Goal: Task Accomplishment & Management: Use online tool/utility

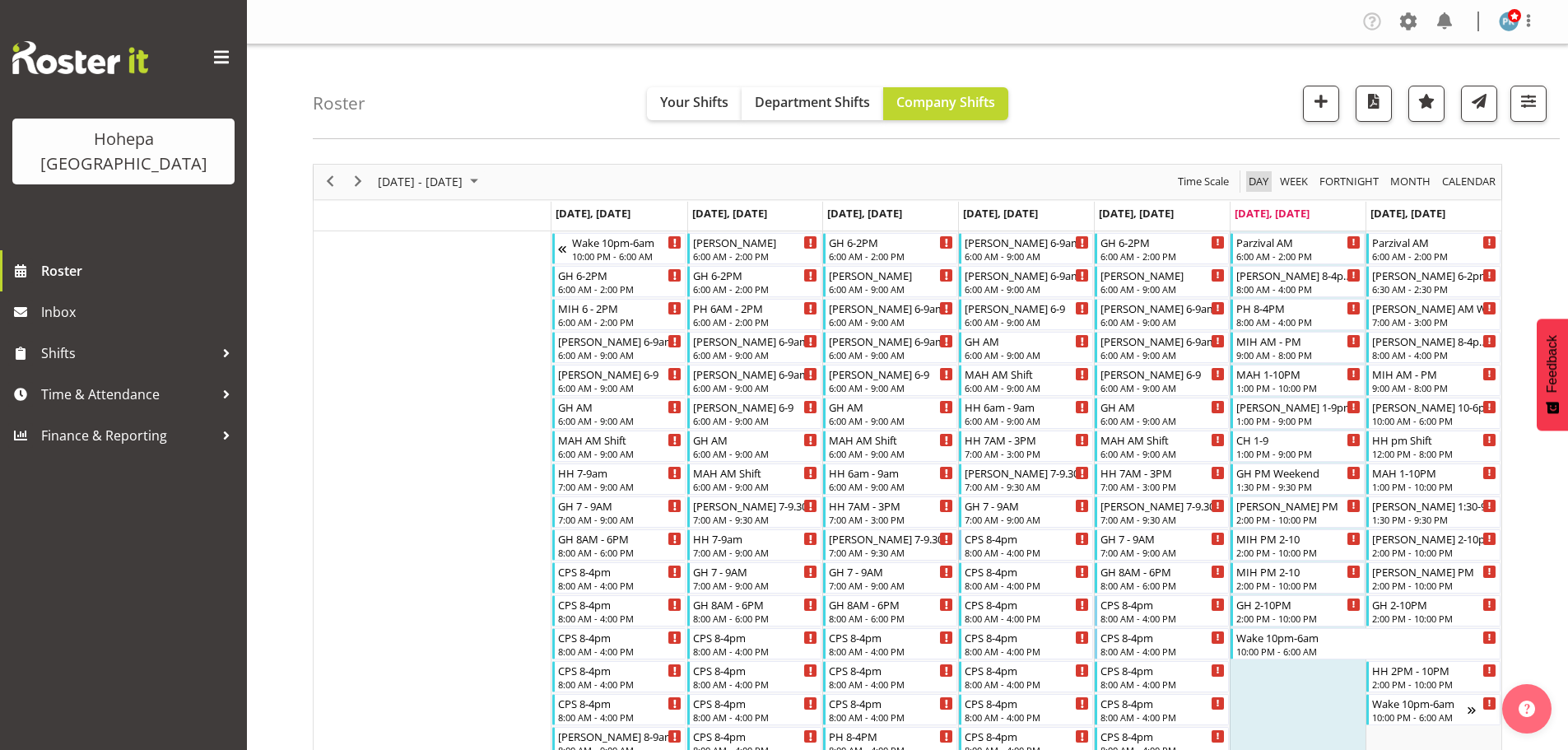
click at [1250, 178] on span "Day" at bounding box center [1259, 181] width 23 height 21
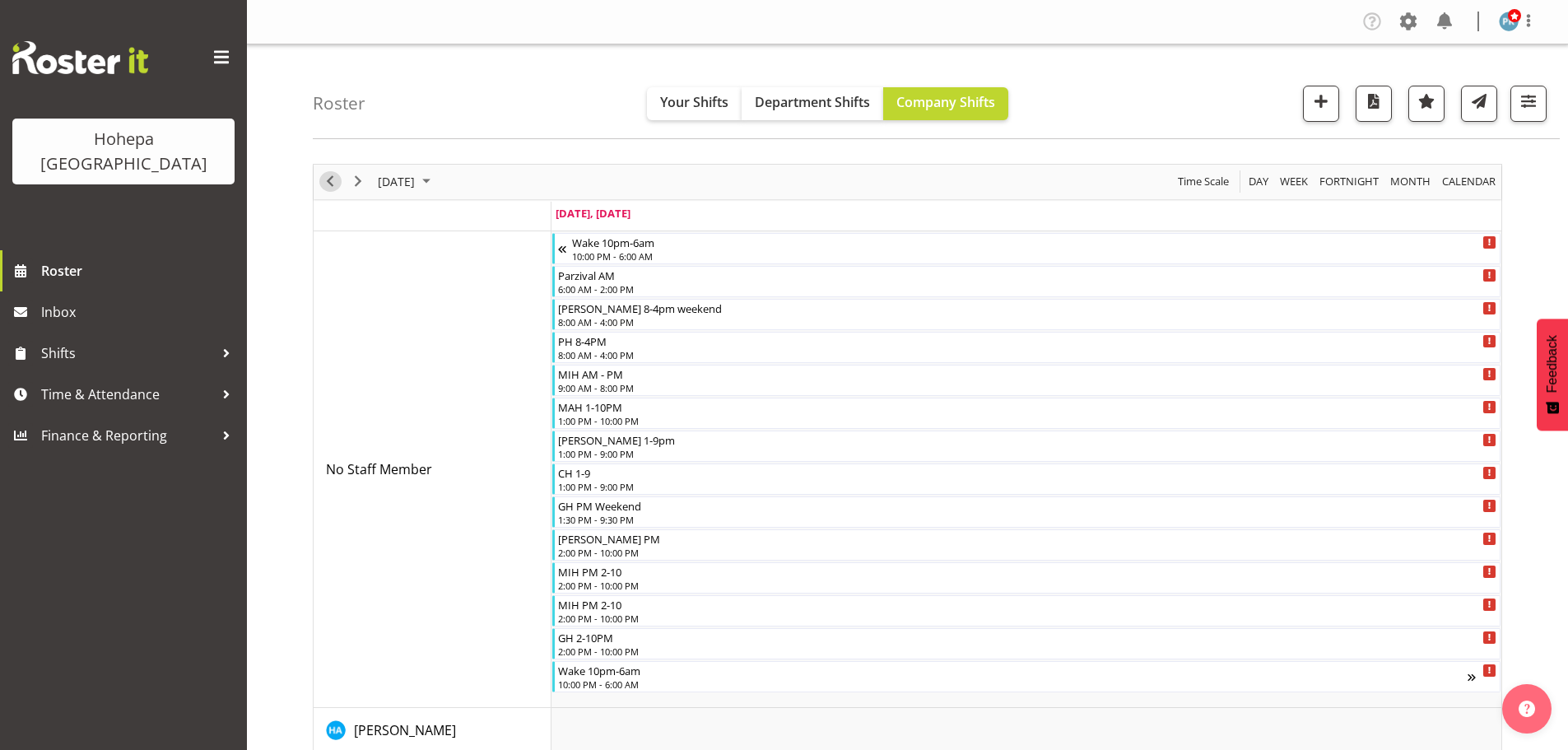
click at [334, 178] on span "Previous" at bounding box center [330, 181] width 20 height 21
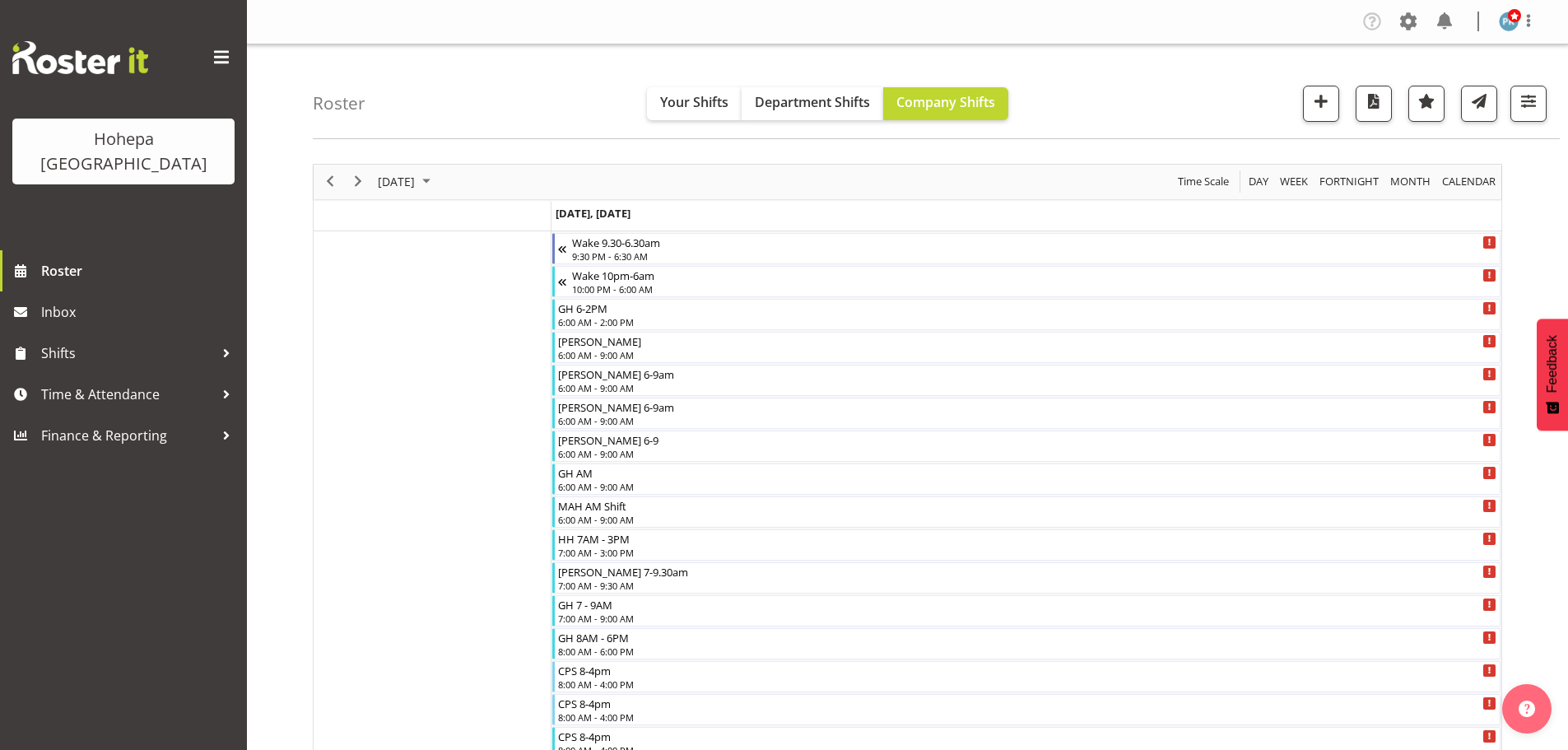
click at [328, 185] on span "Previous" at bounding box center [330, 181] width 20 height 21
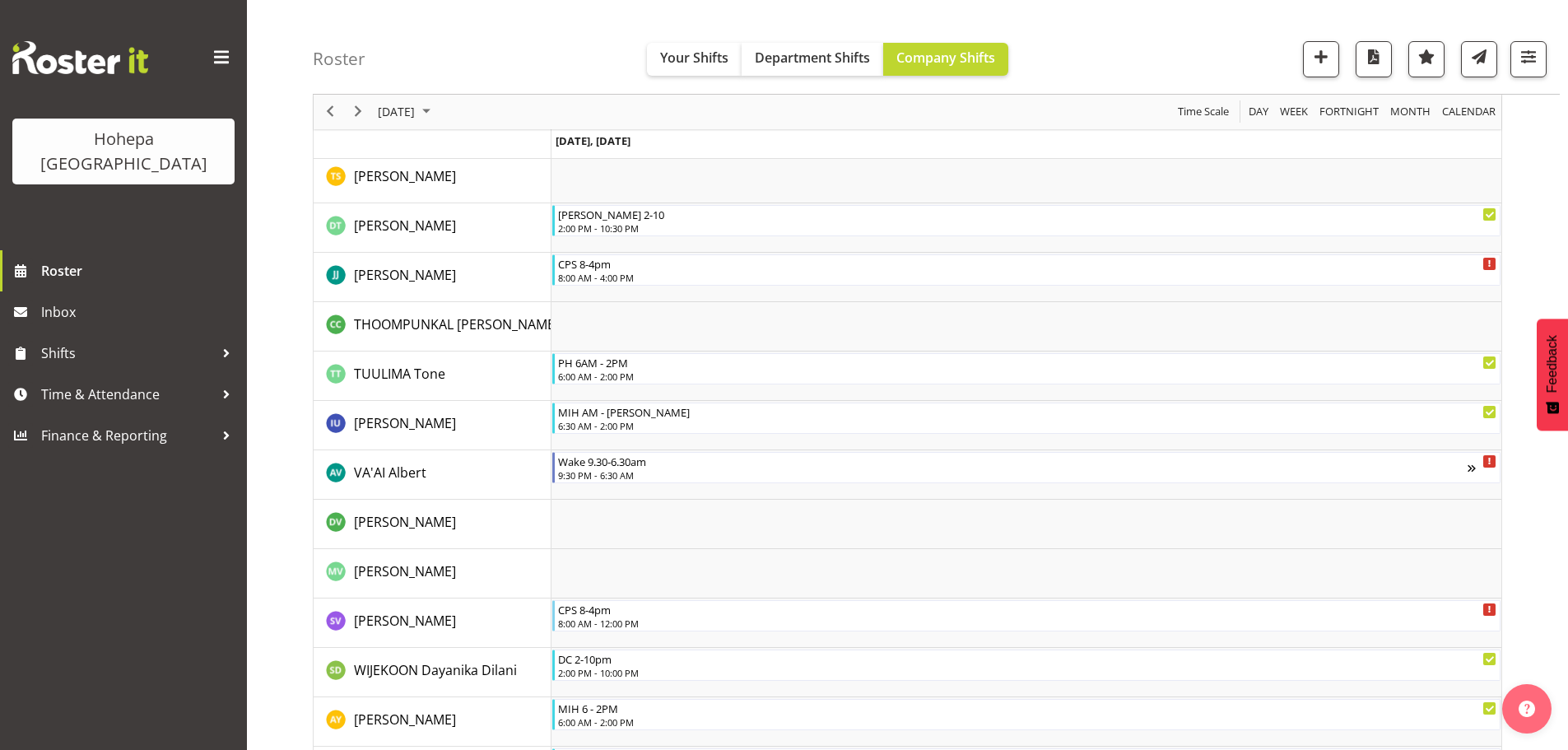
scroll to position [5284, 0]
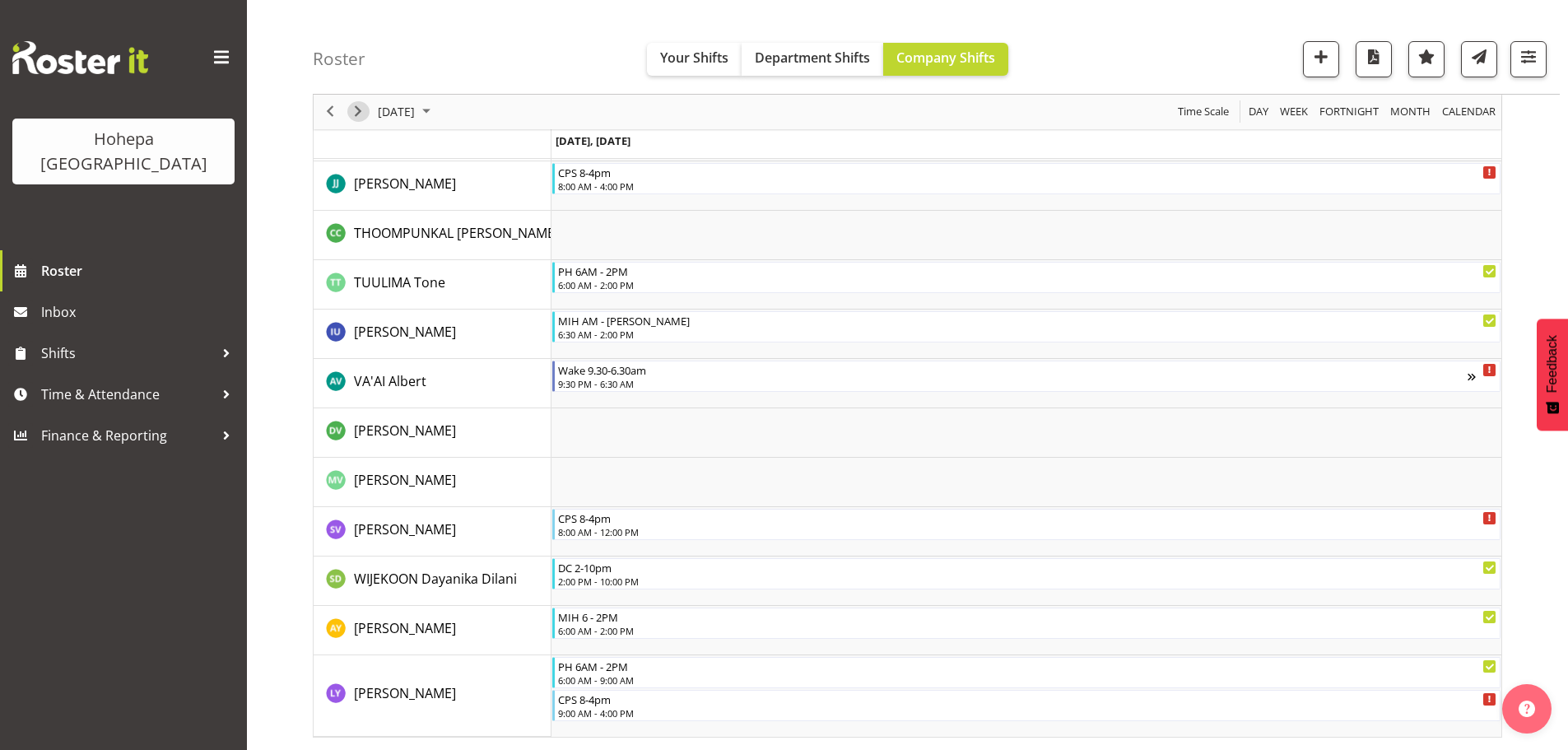
click at [353, 112] on span "Next" at bounding box center [358, 112] width 20 height 21
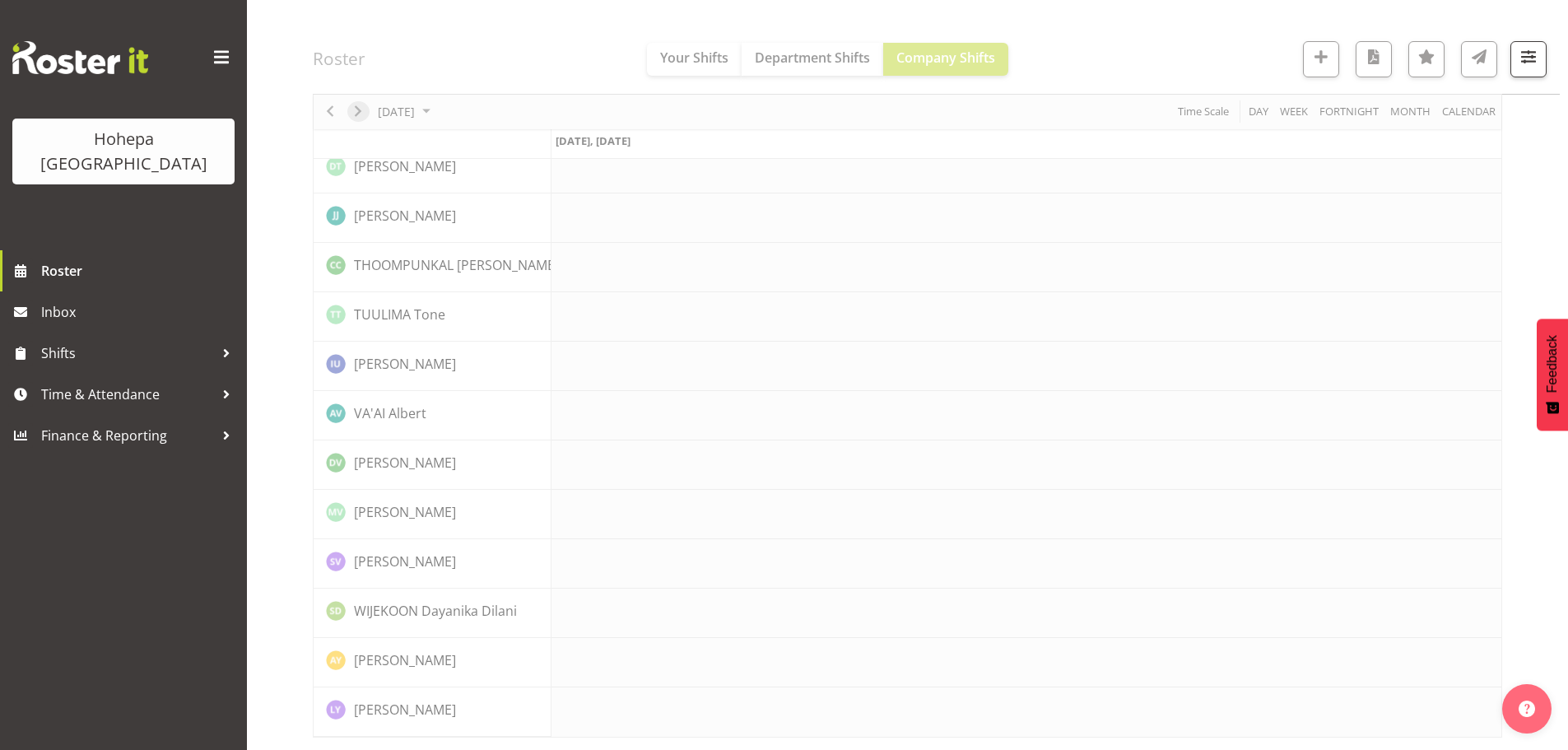
scroll to position [3547, 0]
click at [1523, 58] on span "button" at bounding box center [1529, 56] width 21 height 22
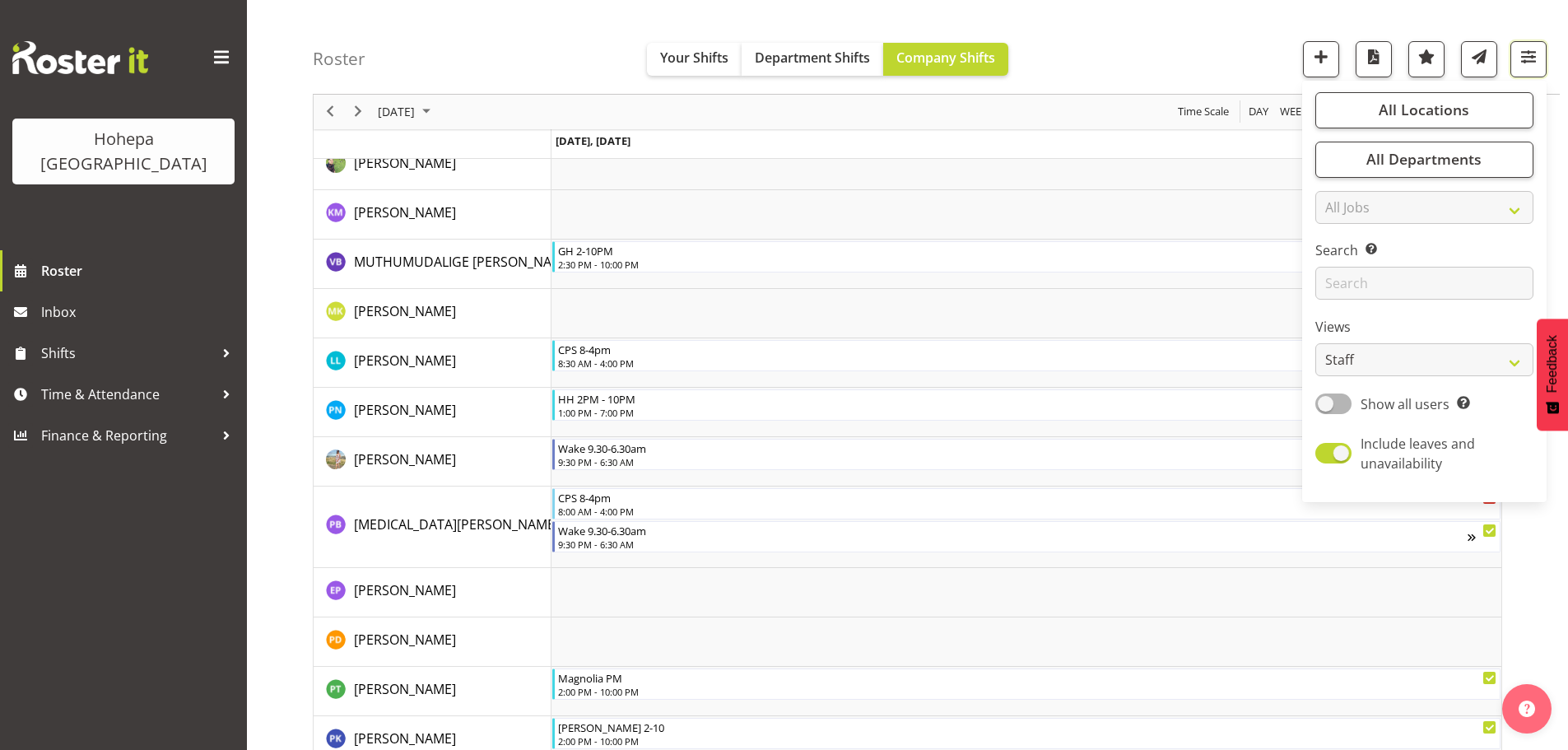
scroll to position [4959, 0]
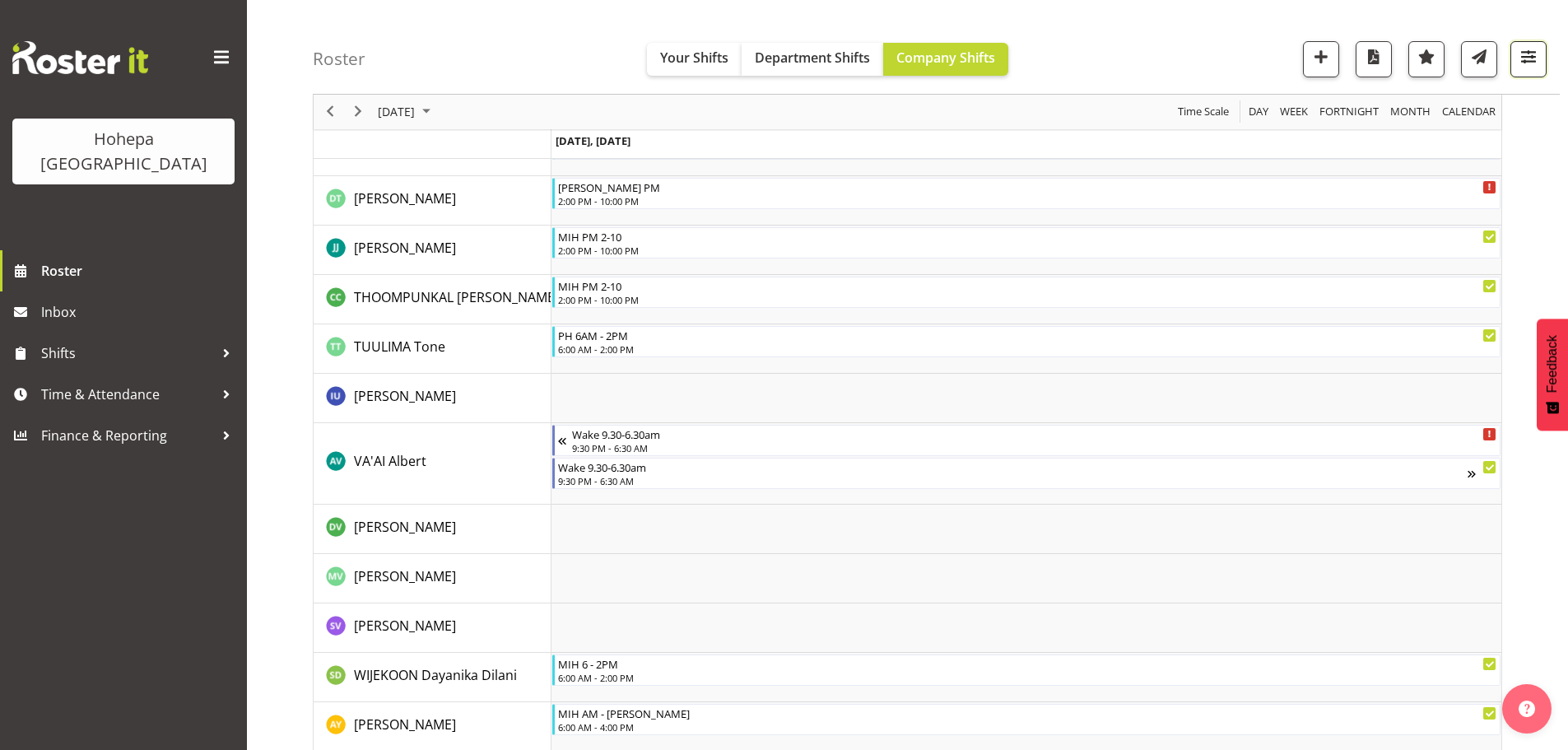
click at [1518, 64] on span "button" at bounding box center [1529, 56] width 21 height 22
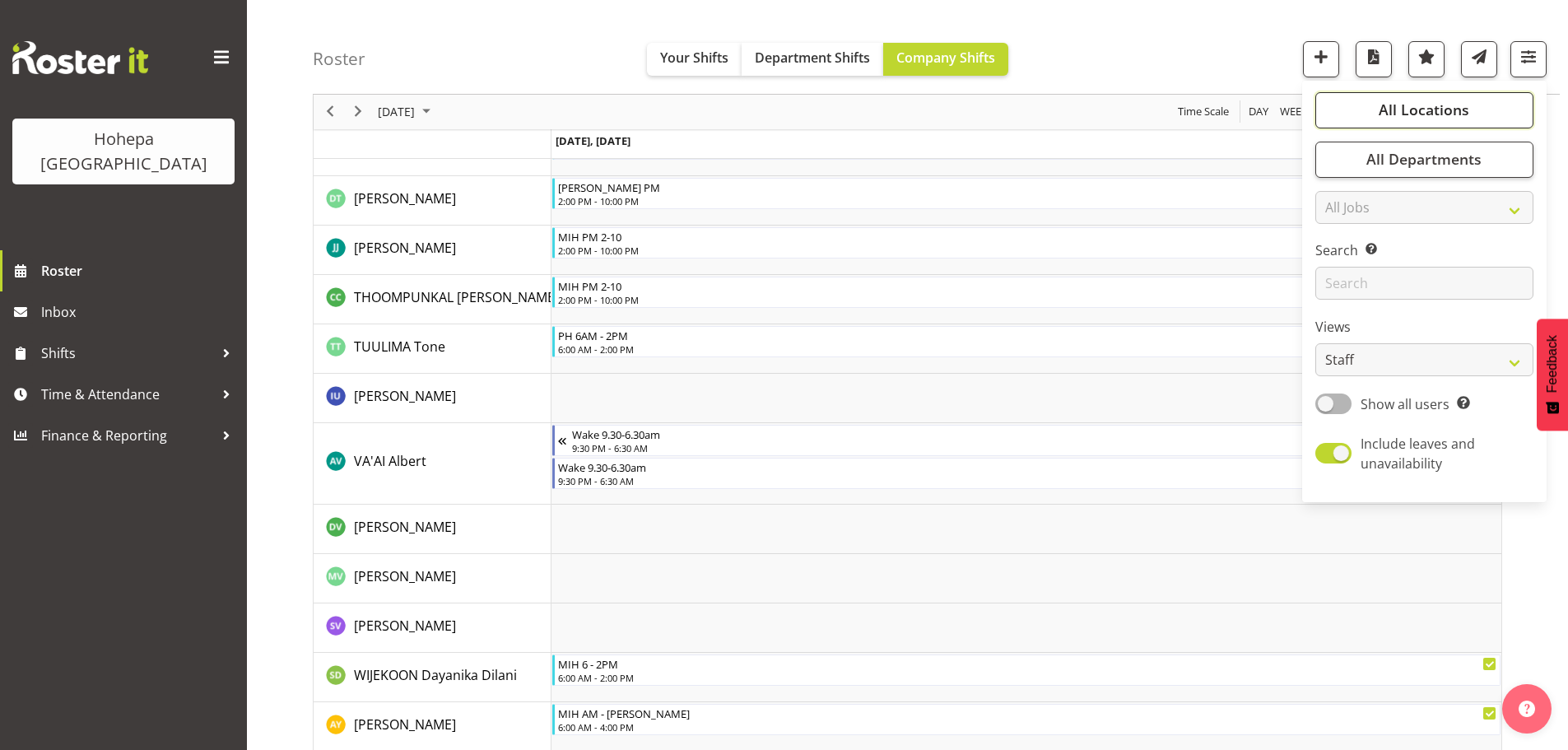
click at [1398, 112] on span "All Locations" at bounding box center [1424, 110] width 90 height 20
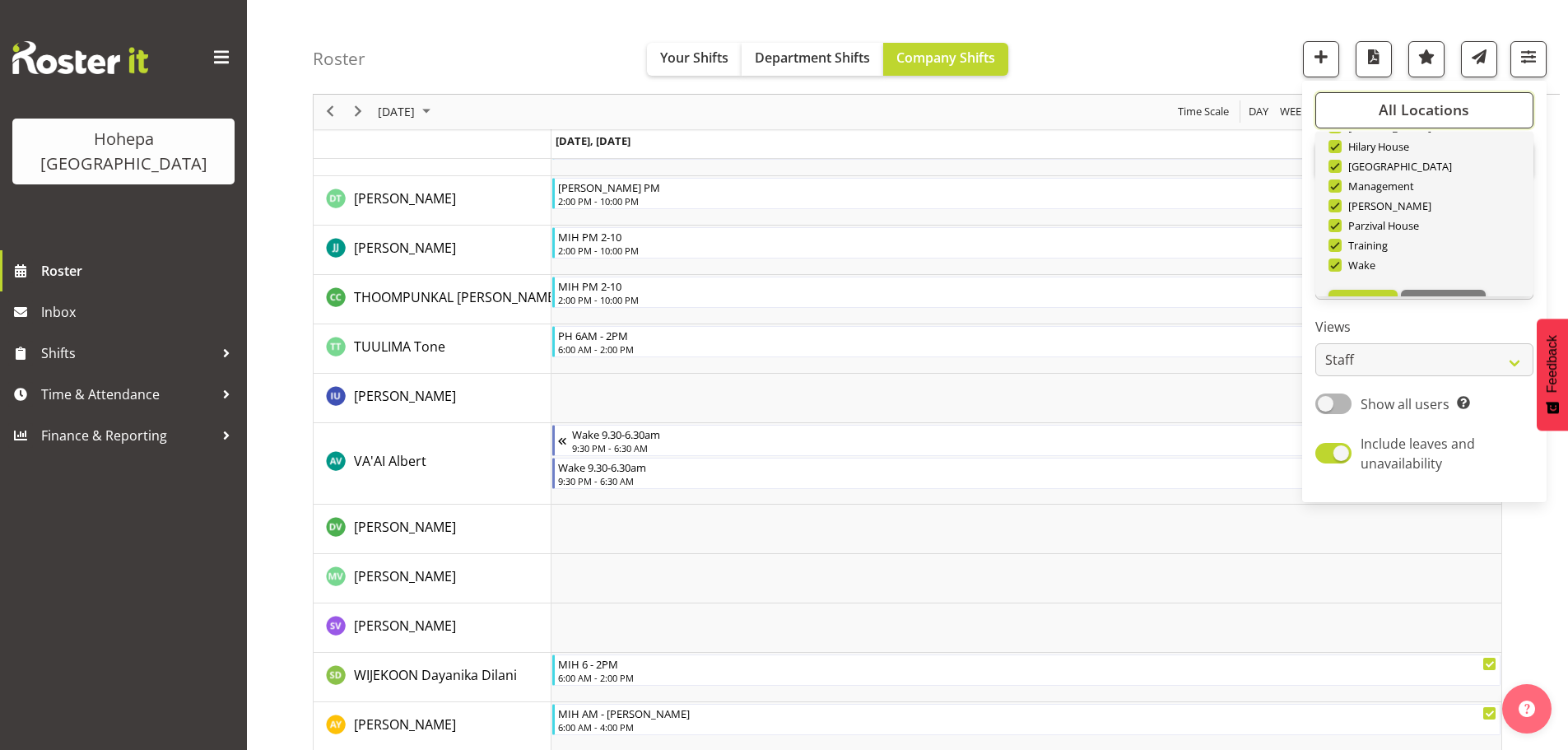
scroll to position [158, 0]
click at [1441, 263] on span "Deselect All" at bounding box center [1444, 269] width 66 height 15
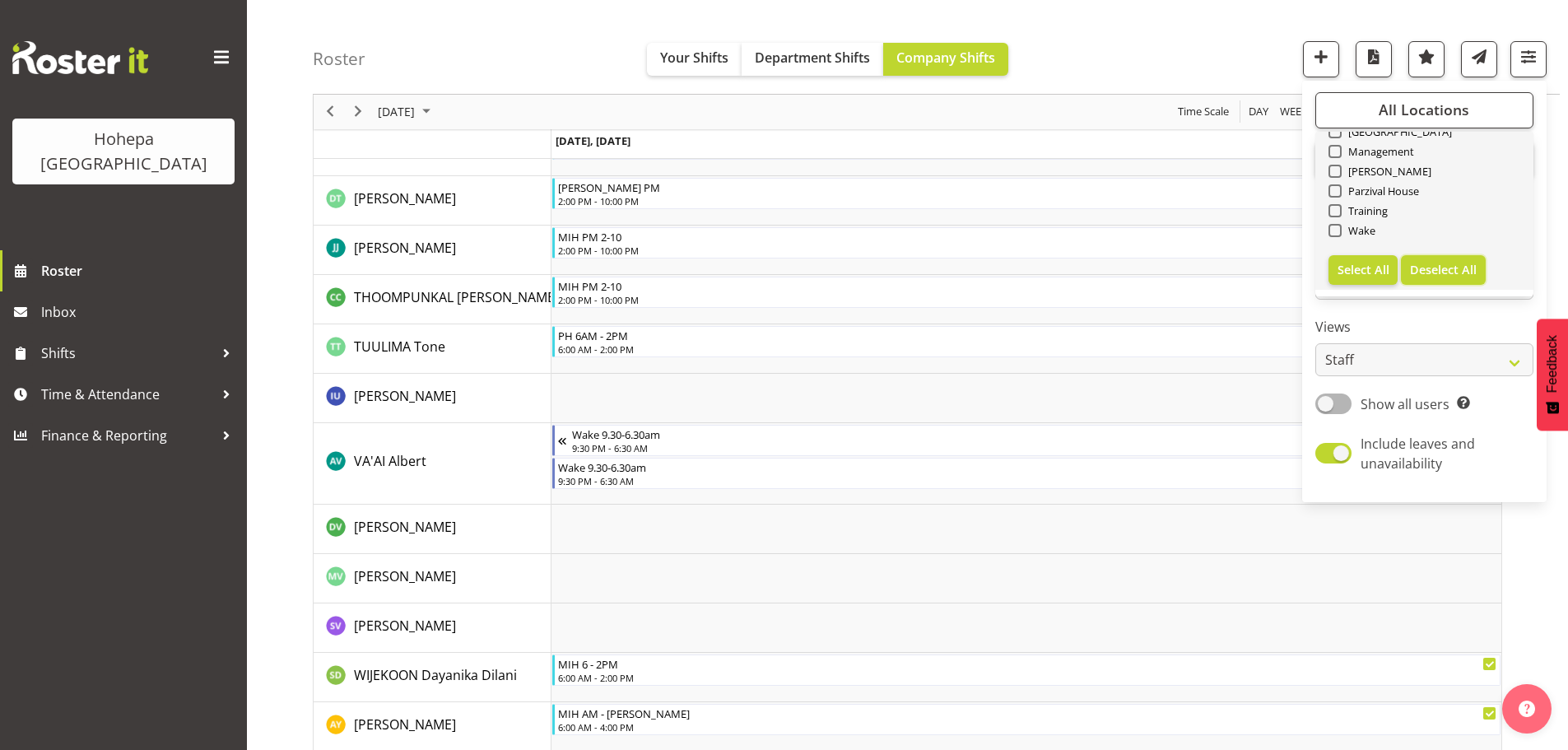
checkbox input "false"
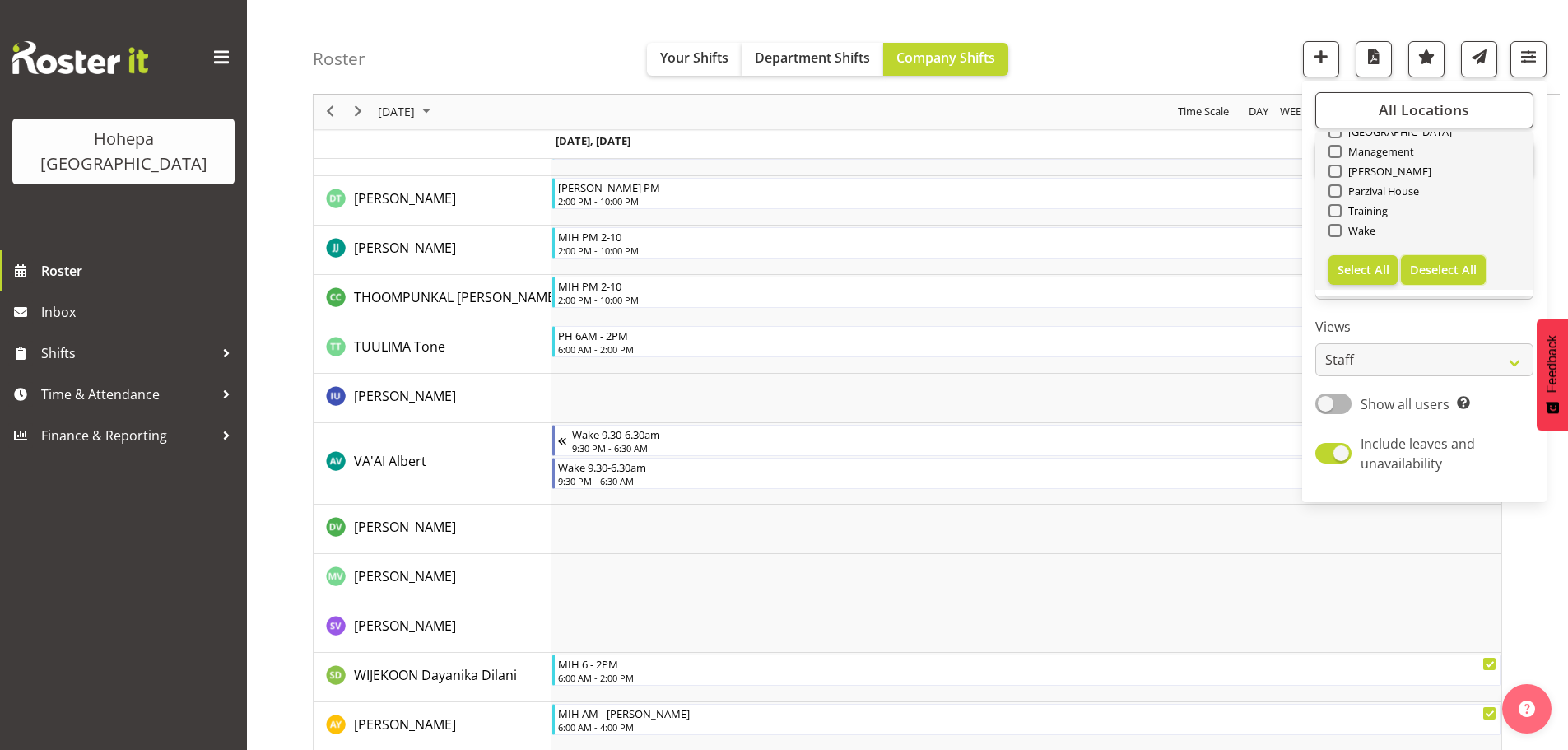
checkbox input "false"
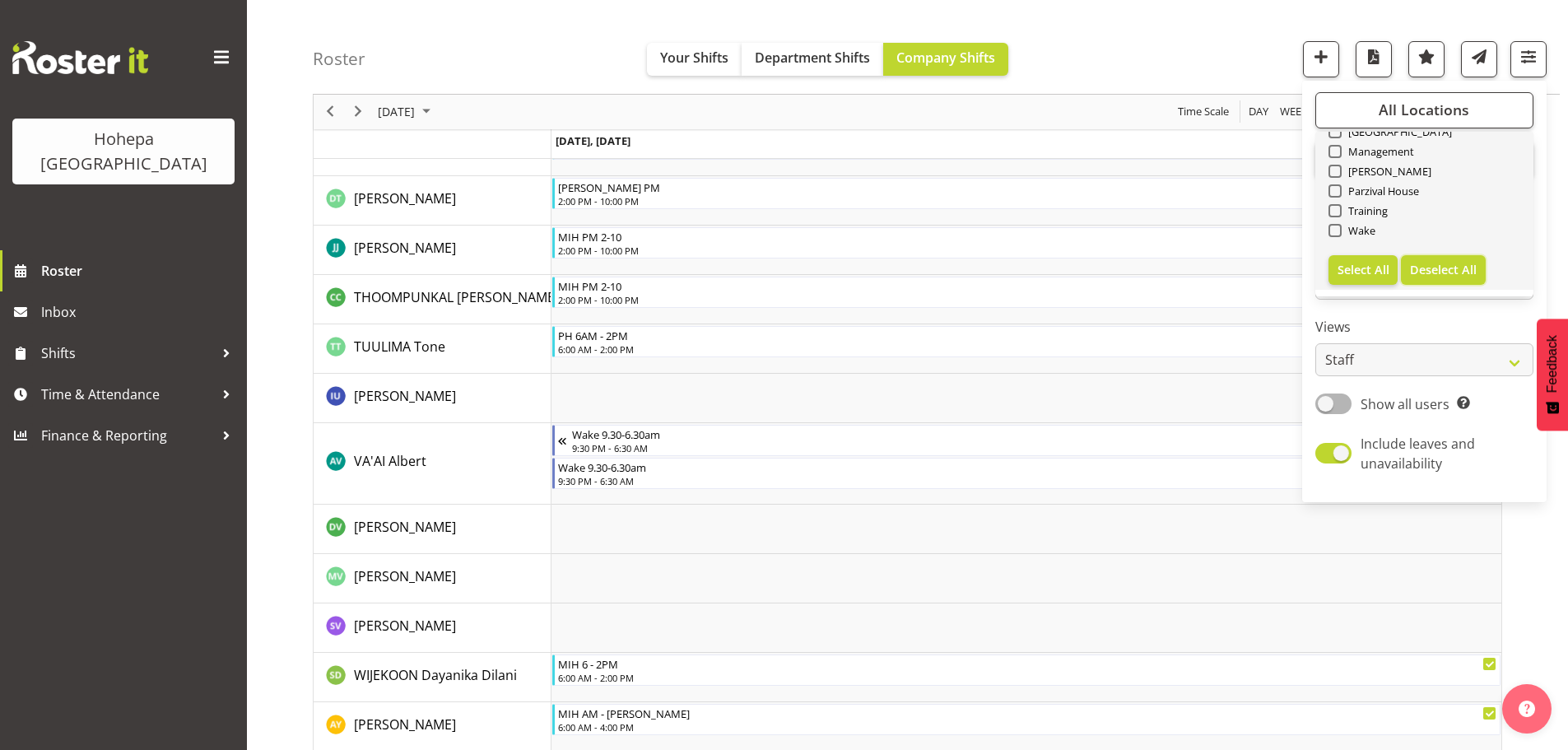
checkbox input "false"
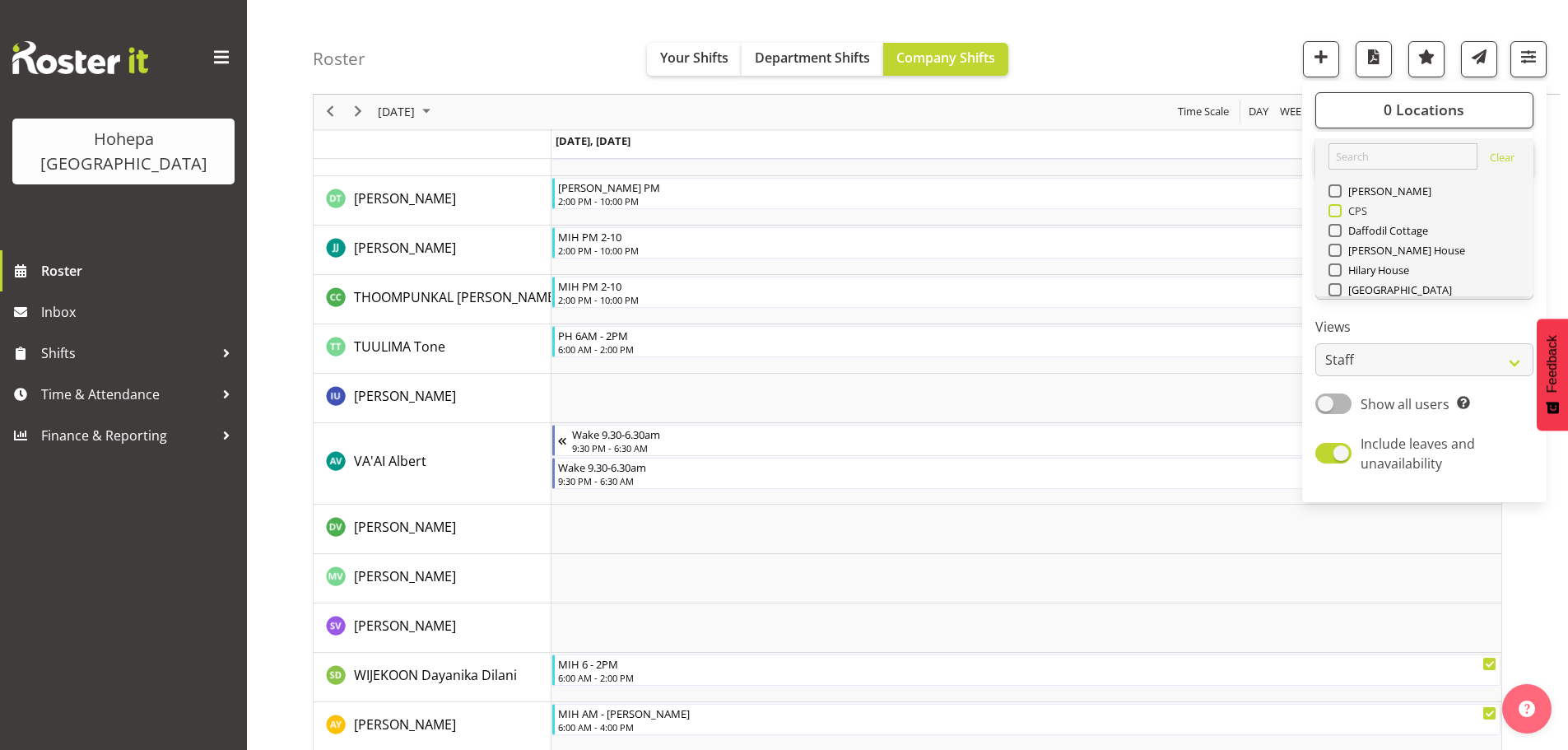
click at [1337, 211] on span at bounding box center [1335, 211] width 13 height 13
click at [1337, 211] on input "CPS" at bounding box center [1334, 211] width 11 height 11
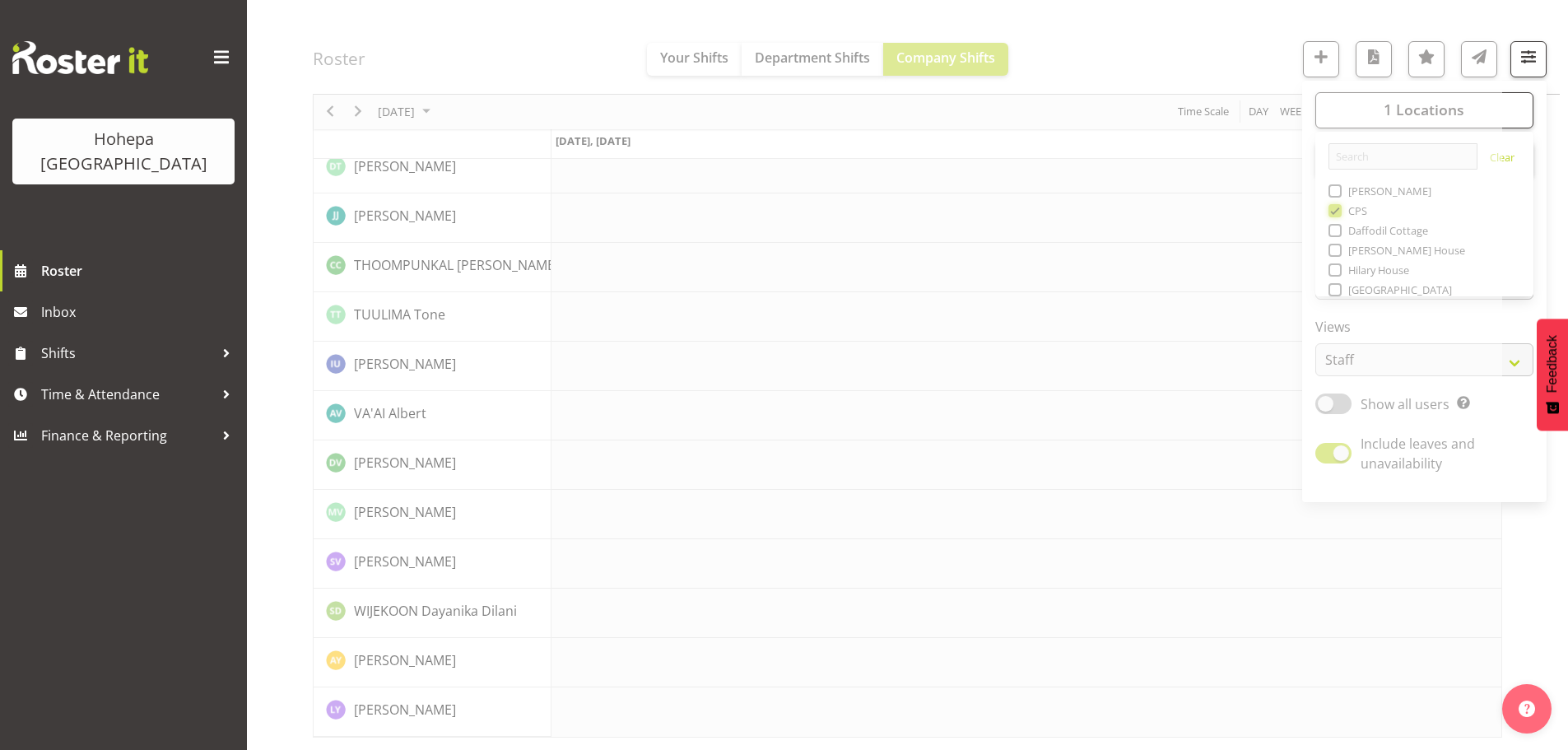
scroll to position [3547, 0]
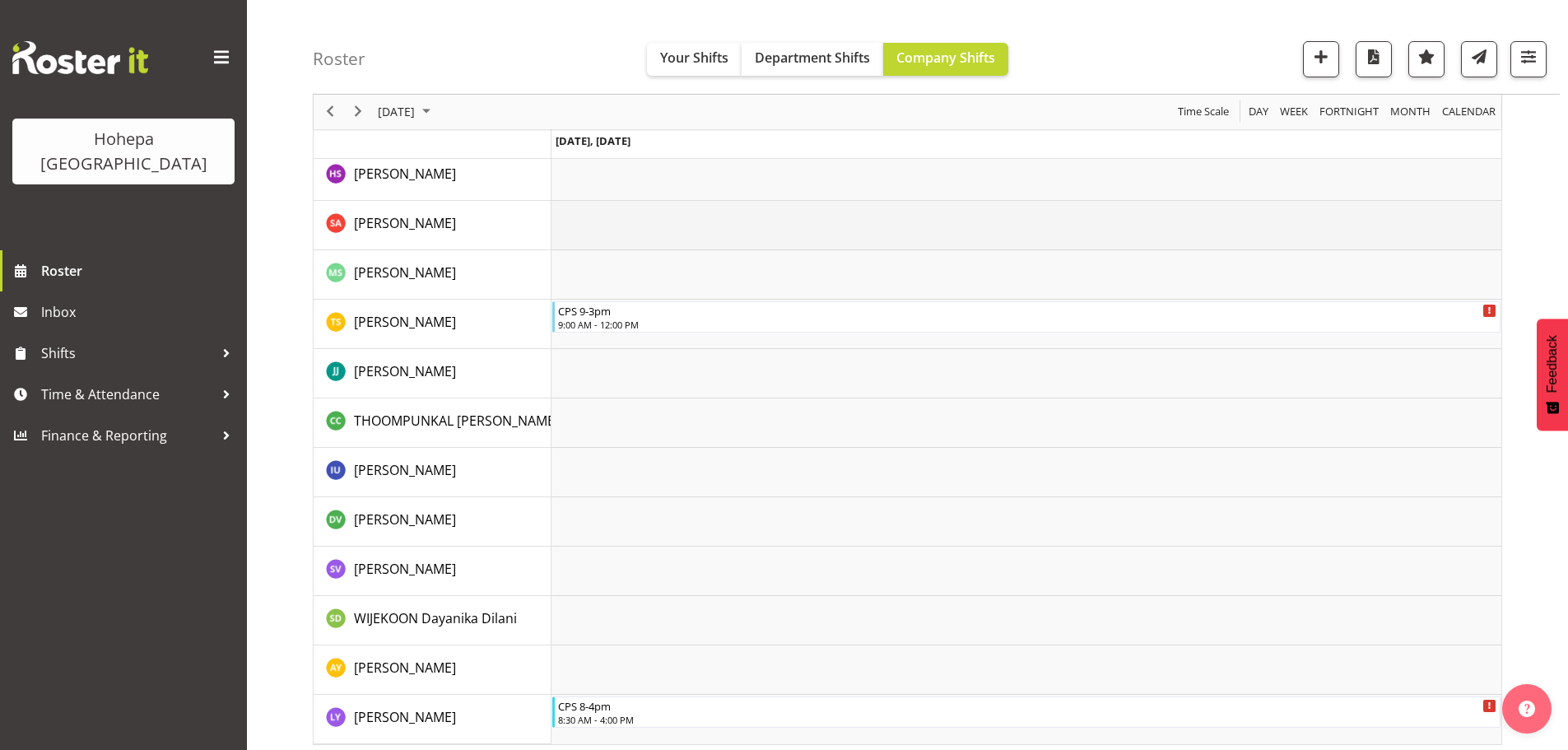
scroll to position [2838, 0]
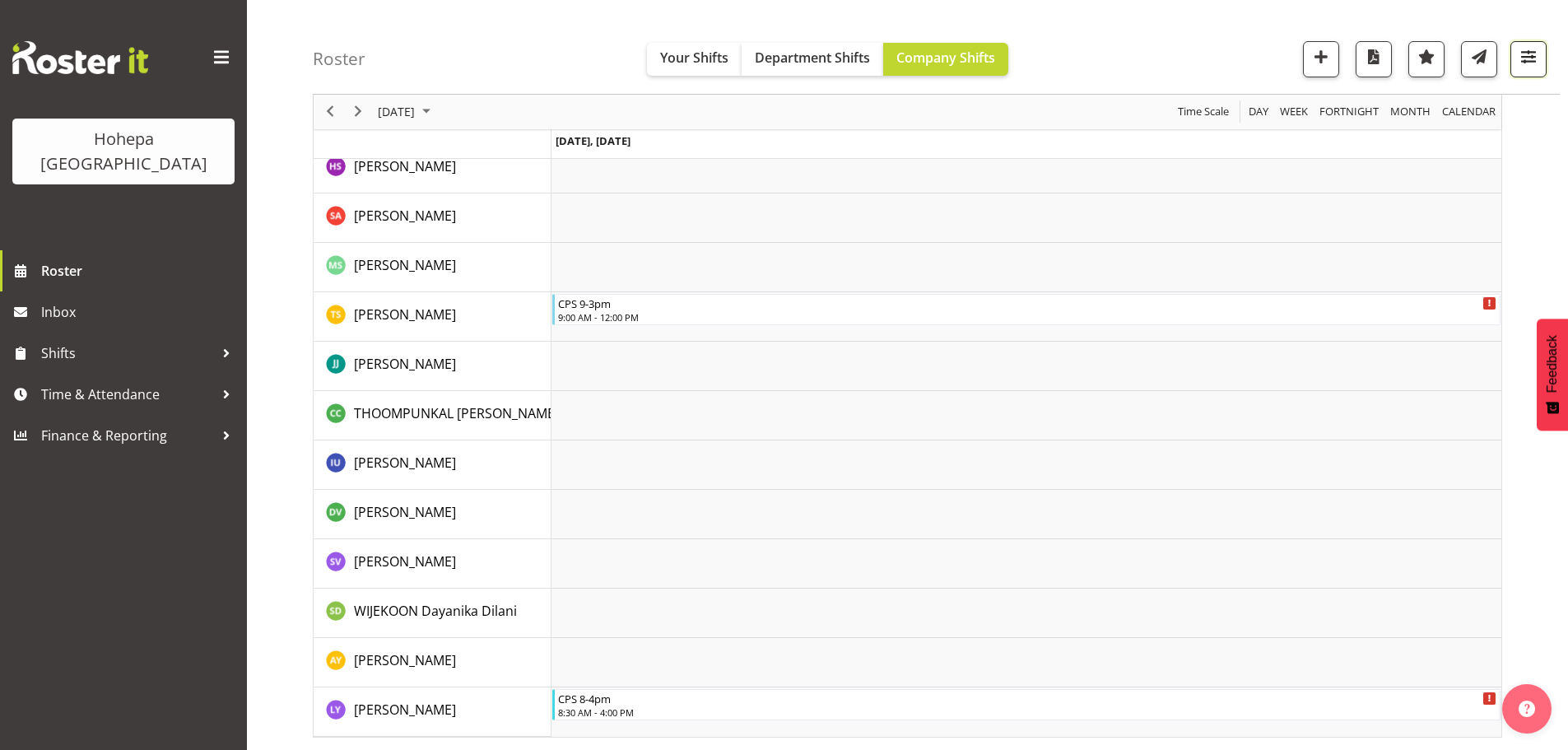
click at [1529, 58] on span "button" at bounding box center [1529, 56] width 21 height 22
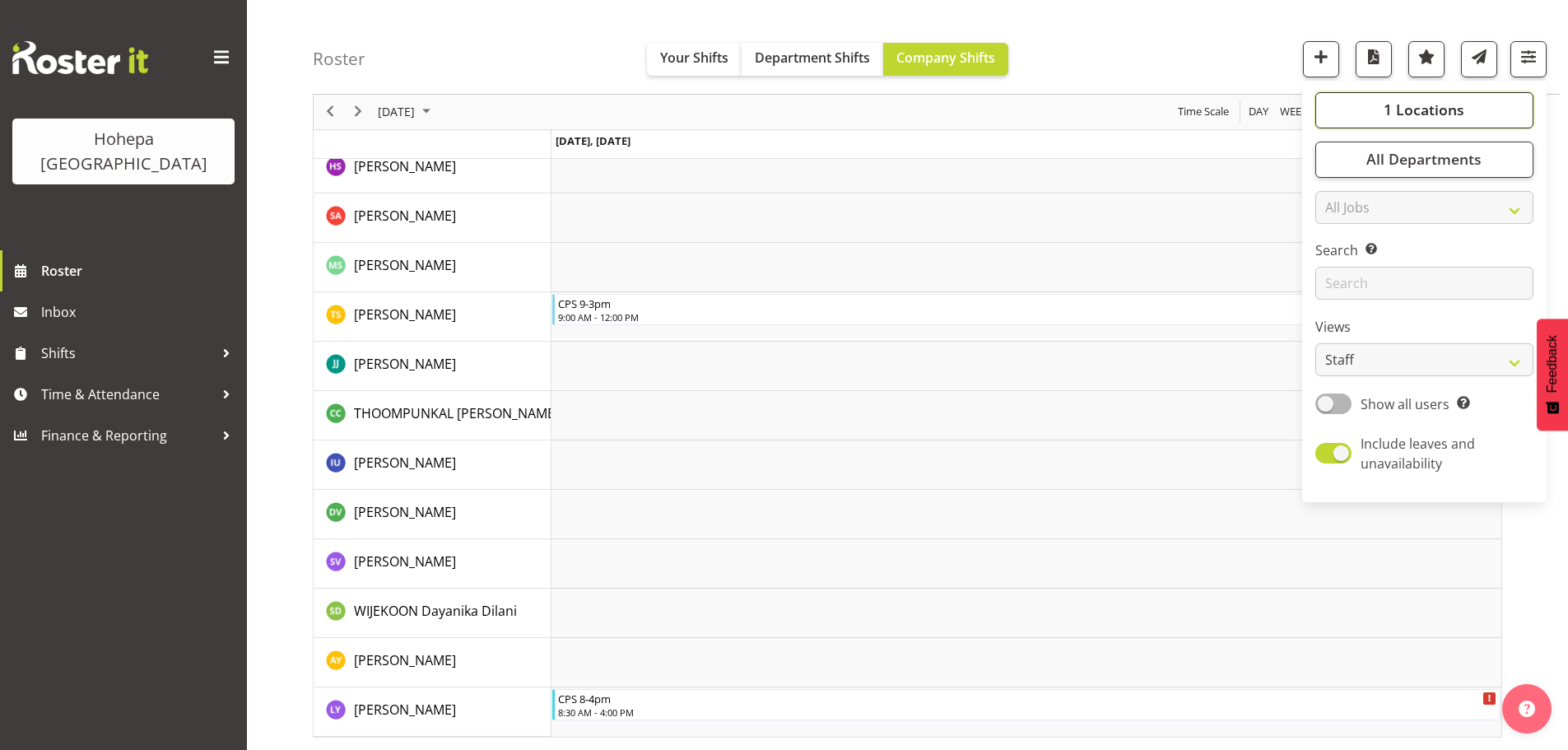
click at [1418, 103] on span "1 Locations" at bounding box center [1424, 110] width 81 height 20
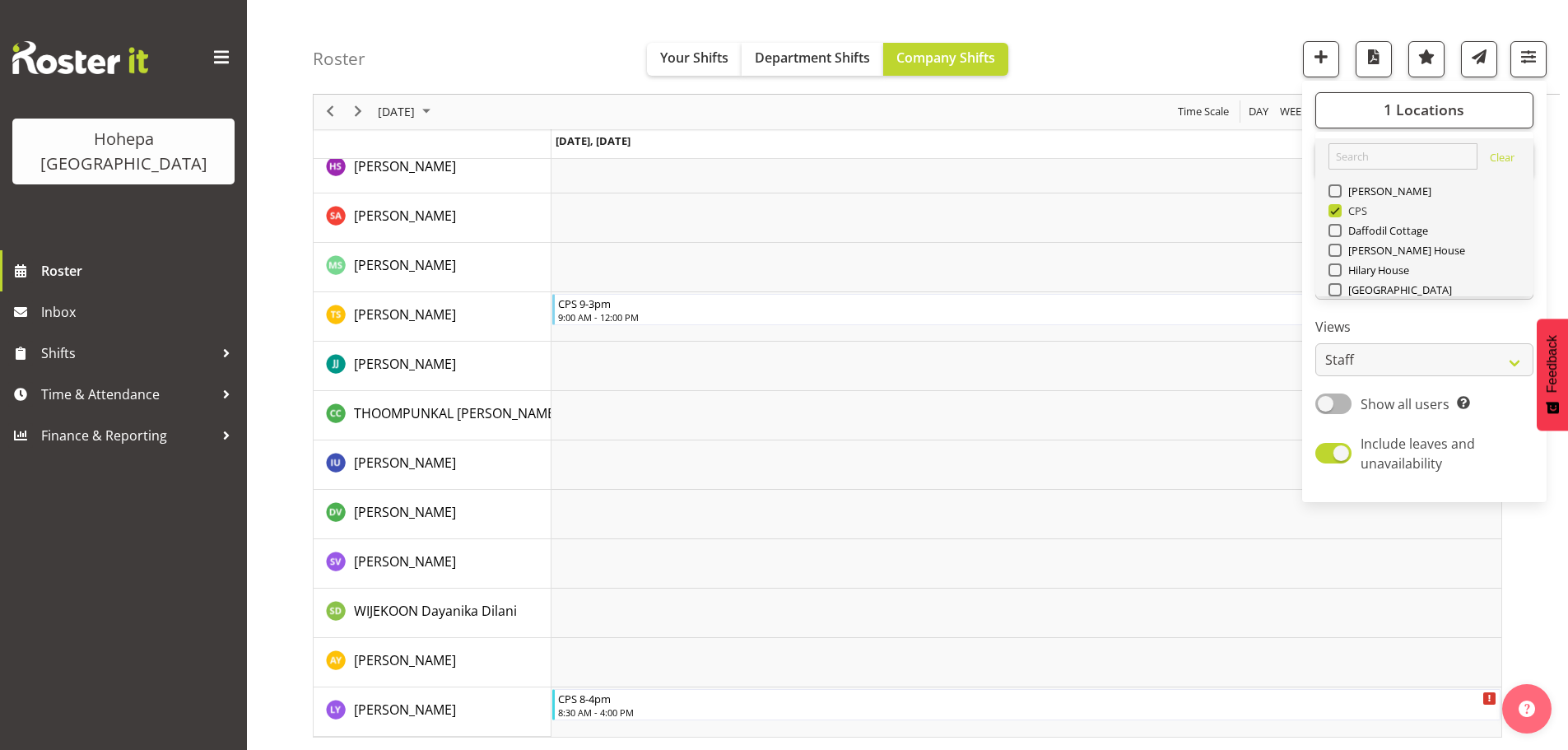
click at [1337, 212] on span at bounding box center [1335, 211] width 13 height 13
click at [1337, 212] on input "CPS" at bounding box center [1334, 211] width 11 height 11
checkbox input "false"
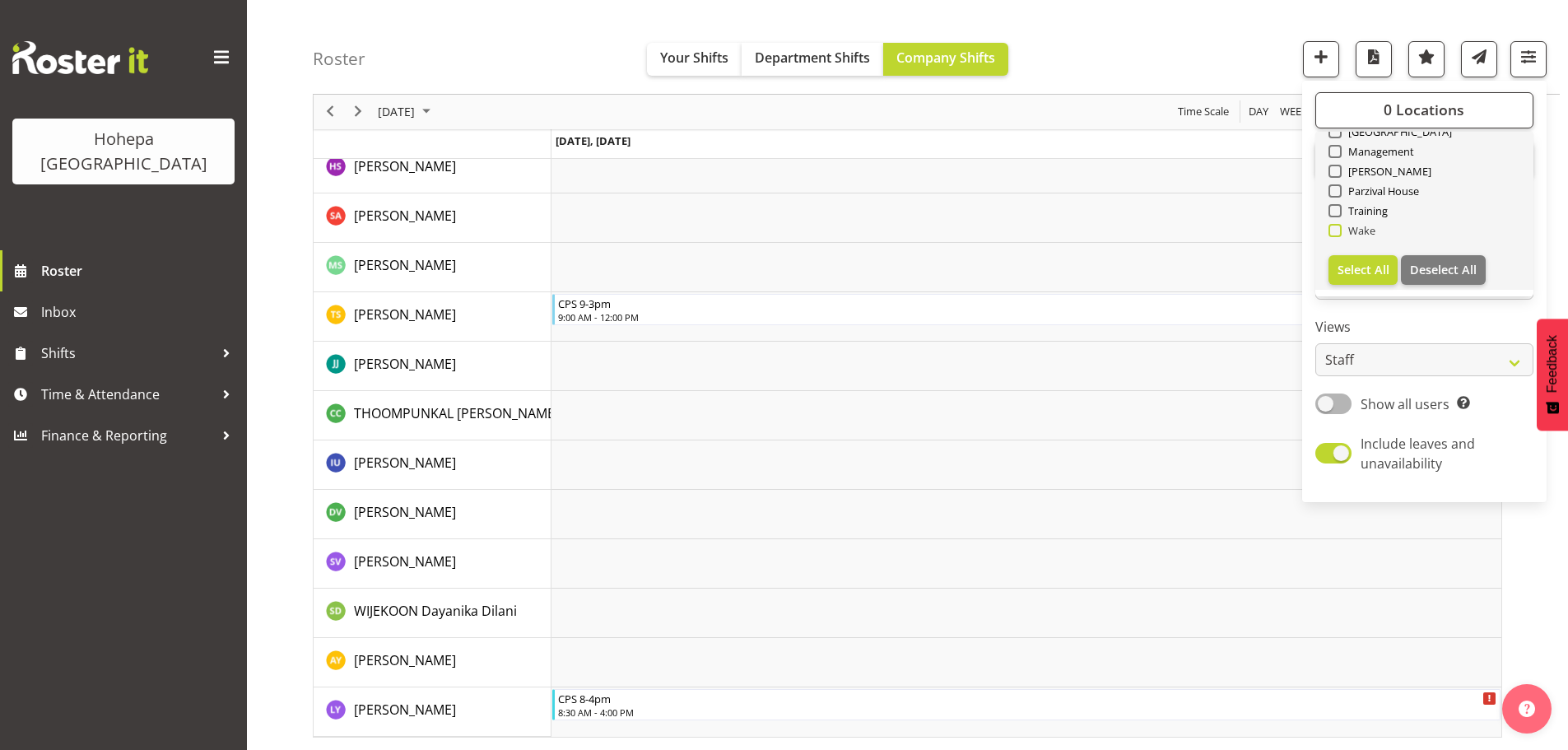
click at [1338, 233] on span at bounding box center [1335, 230] width 13 height 13
click at [1338, 233] on input "Wake" at bounding box center [1334, 231] width 11 height 11
checkbox input "true"
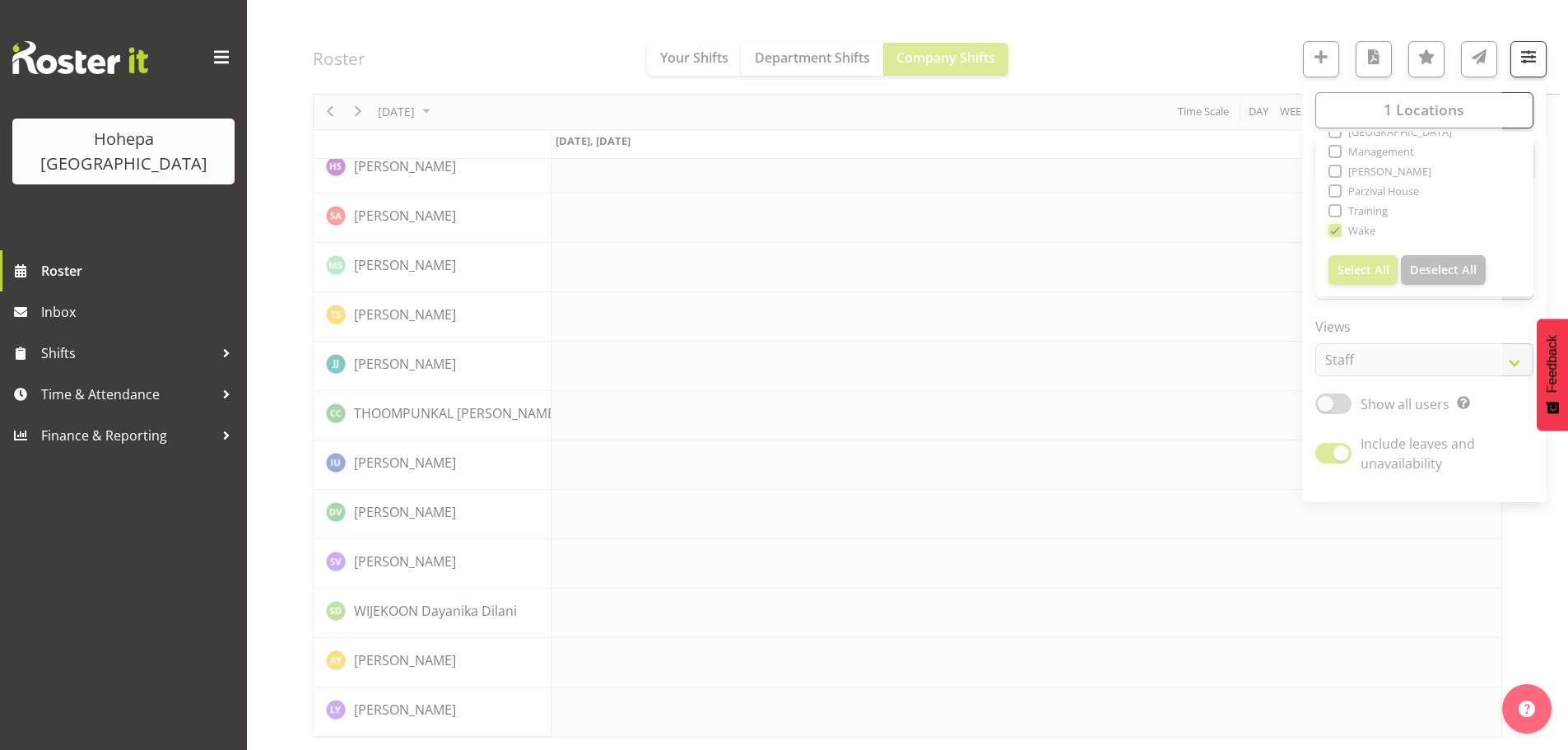
scroll to position [2410, 0]
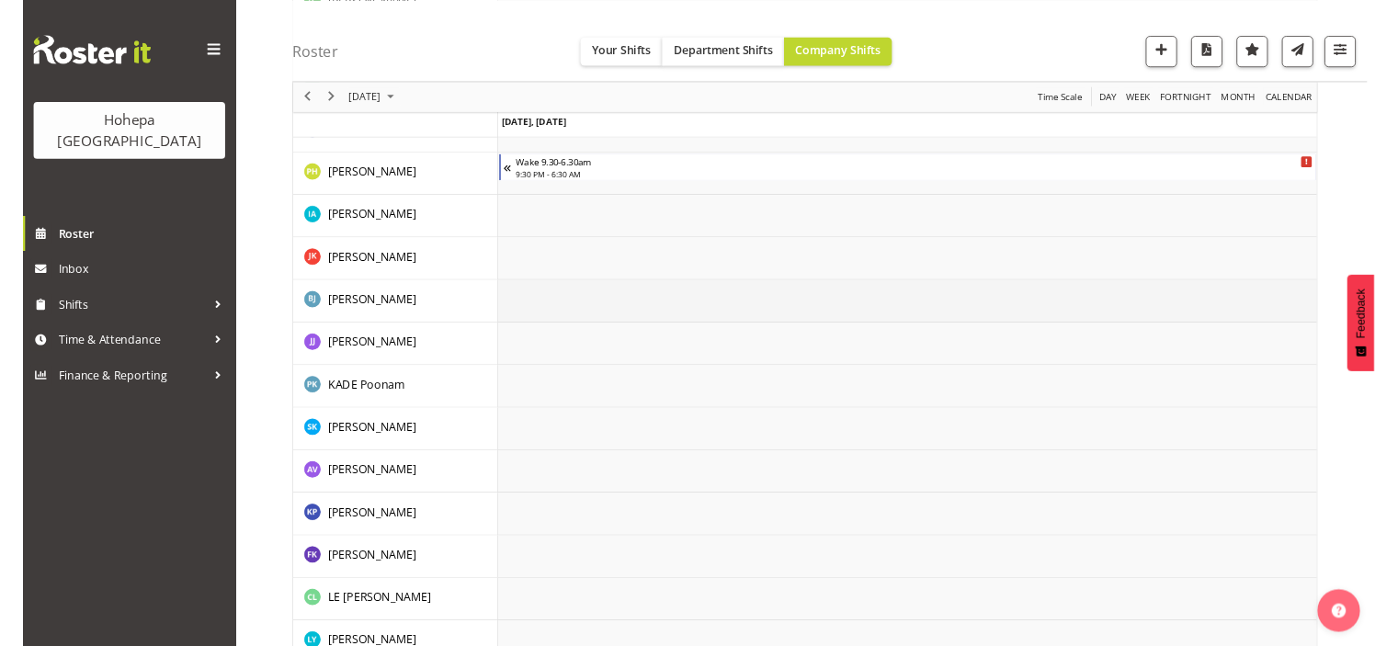
scroll to position [1585, 0]
